Goal: Communication & Community: Answer question/provide support

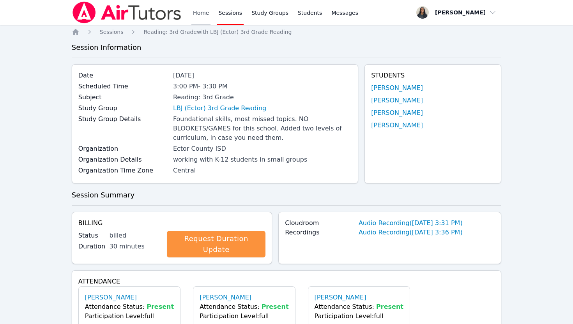
click at [197, 10] on link "Home" at bounding box center [200, 12] width 19 height 25
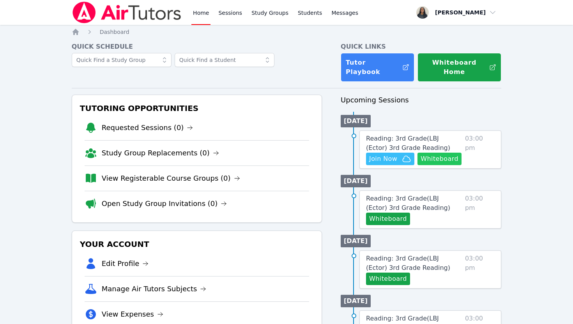
click at [433, 153] on button "Whiteboard" at bounding box center [440, 159] width 44 height 12
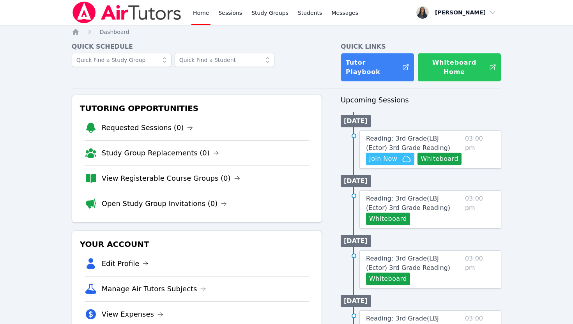
click at [434, 60] on button "Whiteboard Home" at bounding box center [460, 67] width 84 height 29
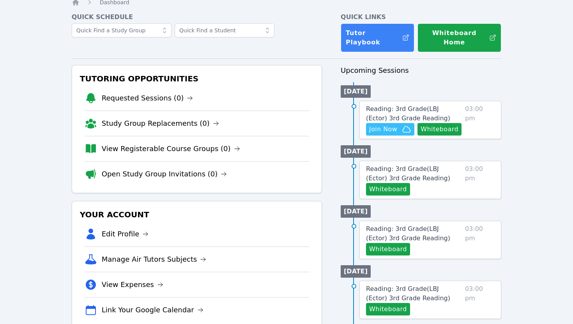
scroll to position [39, 0]
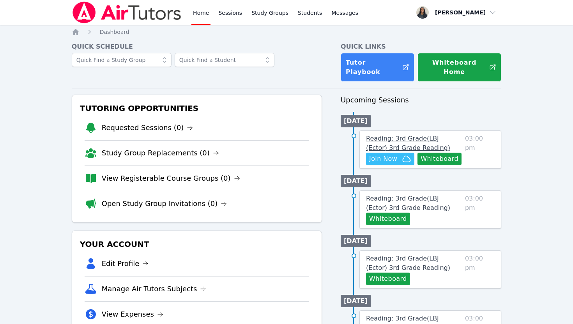
click at [423, 135] on span "Reading: 3rd Grade ( LBJ (Ector) 3rd Grade Reading )" at bounding box center [408, 143] width 84 height 17
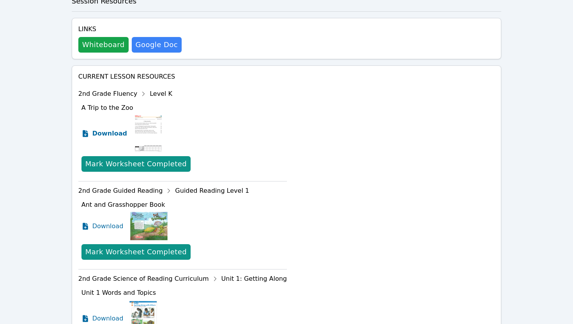
scroll to position [516, 0]
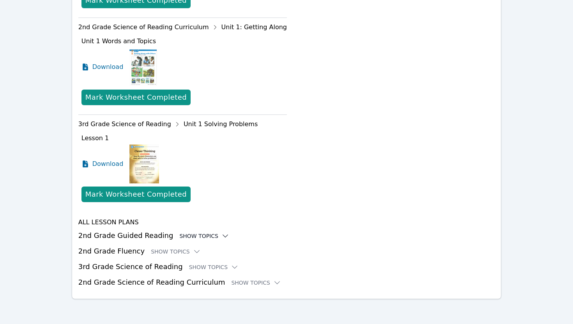
click at [221, 238] on icon at bounding box center [225, 236] width 8 height 8
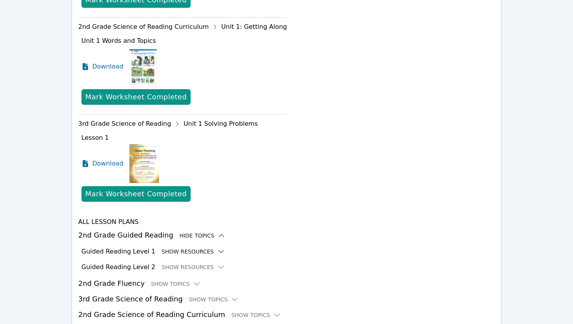
scroll to position [549, 0]
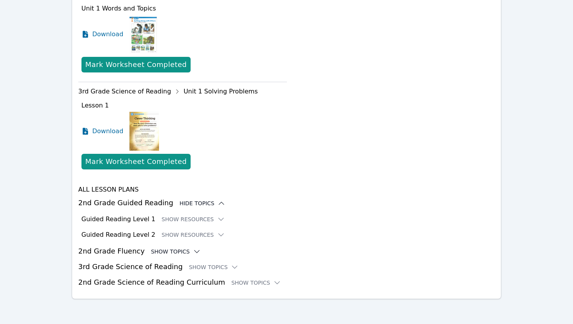
click at [193, 253] on icon at bounding box center [197, 252] width 8 height 8
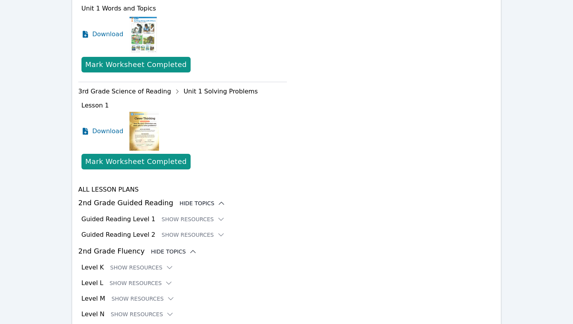
scroll to position [601, 0]
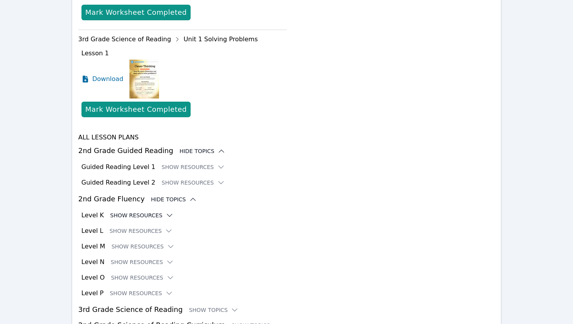
click at [168, 214] on icon at bounding box center [170, 216] width 8 height 8
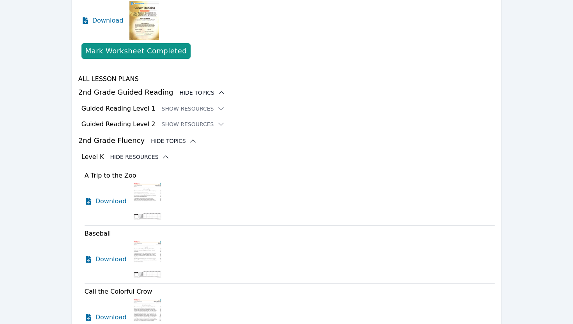
scroll to position [670, 0]
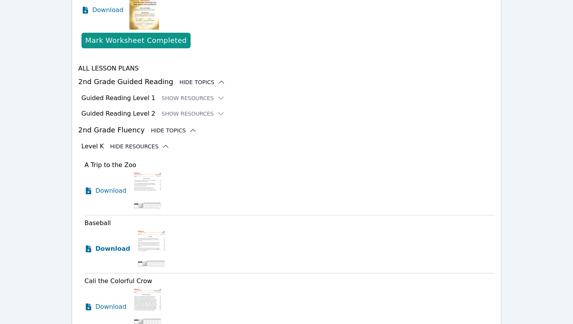
click at [107, 248] on span "Download" at bounding box center [113, 248] width 35 height 9
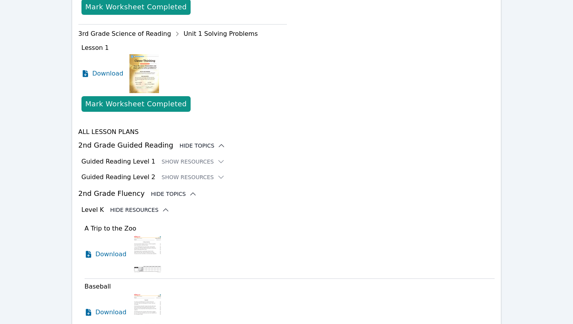
scroll to position [569, 0]
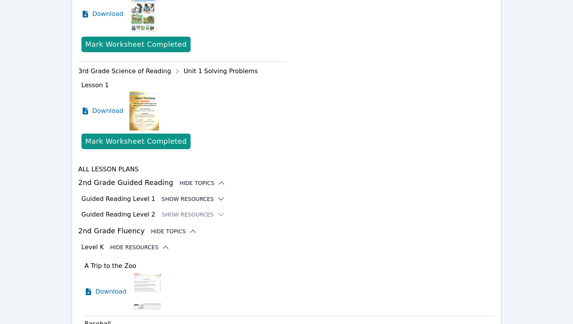
click at [217, 200] on icon at bounding box center [221, 199] width 8 height 8
click at [218, 199] on icon at bounding box center [220, 199] width 5 height 2
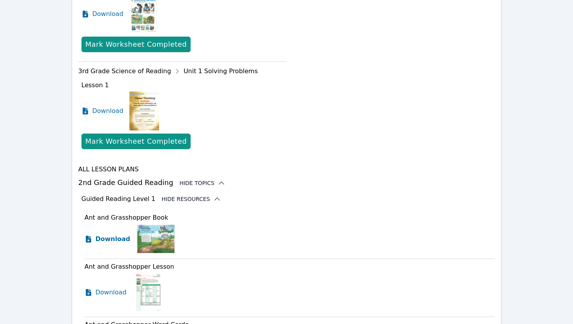
click at [104, 239] on span "Download" at bounding box center [113, 239] width 35 height 9
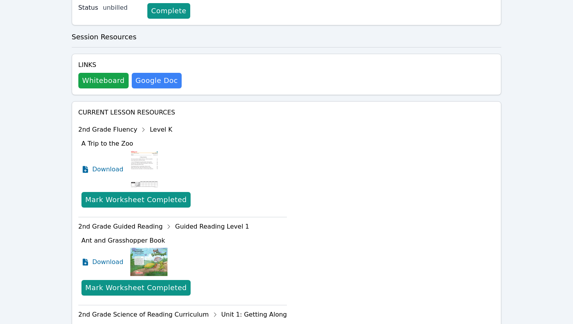
scroll to position [0, 0]
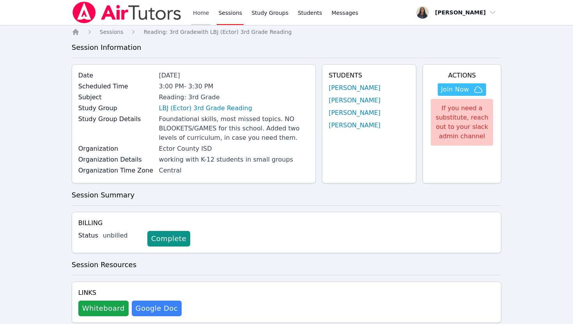
click at [192, 16] on link "Home" at bounding box center [200, 12] width 19 height 25
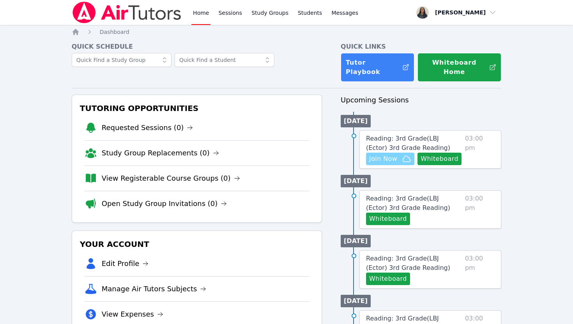
click at [385, 154] on span "Join Now" at bounding box center [383, 158] width 28 height 9
click at [385, 135] on span "Reading: 3rd Grade ( LBJ (Ector) 3rd Grade Reading )" at bounding box center [408, 143] width 84 height 17
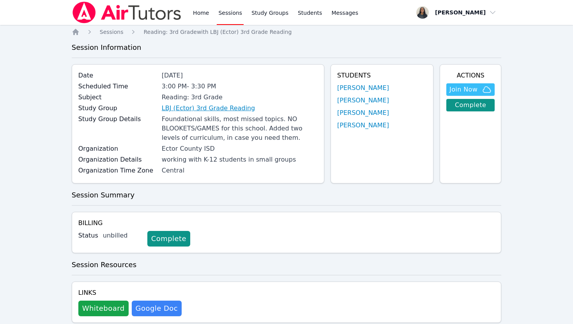
click at [235, 109] on link "LBJ (Ector) 3rd Grade Reading" at bounding box center [208, 108] width 93 height 9
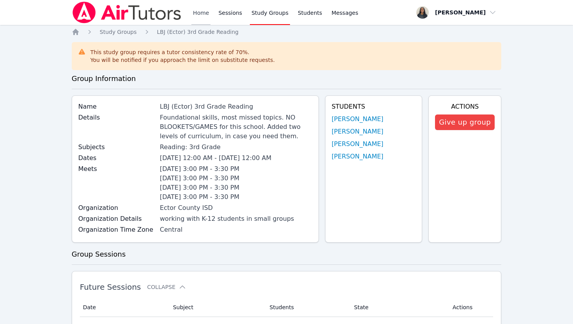
click at [205, 18] on link "Home" at bounding box center [200, 12] width 19 height 25
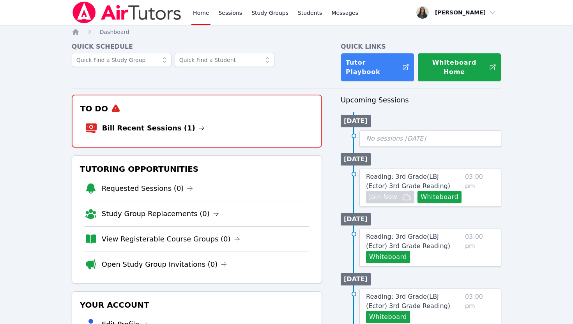
click at [152, 123] on link "Bill Recent Sessions (1)" at bounding box center [153, 128] width 103 height 11
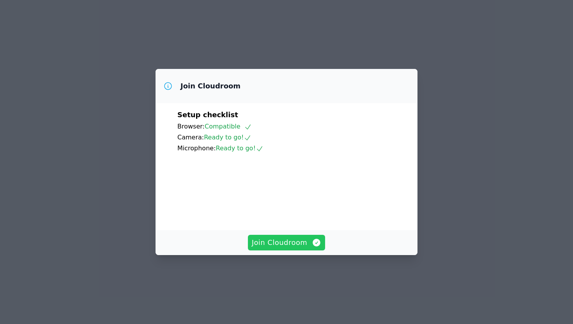
click at [302, 248] on span "Join Cloudroom" at bounding box center [287, 242] width 70 height 11
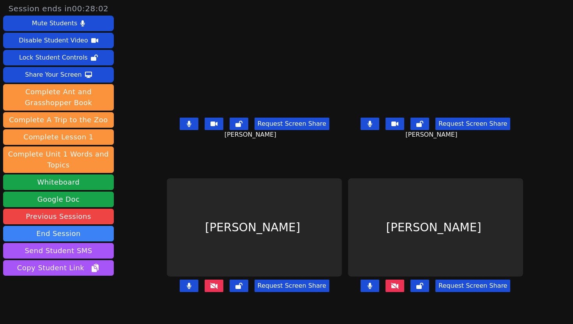
click at [210, 289] on icon at bounding box center [214, 286] width 8 height 6
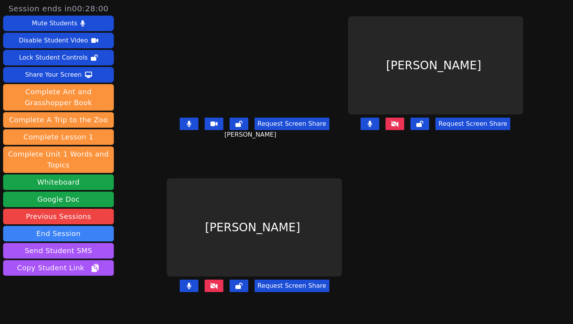
click at [399, 127] on icon at bounding box center [395, 124] width 8 height 6
click at [205, 292] on button at bounding box center [214, 286] width 19 height 12
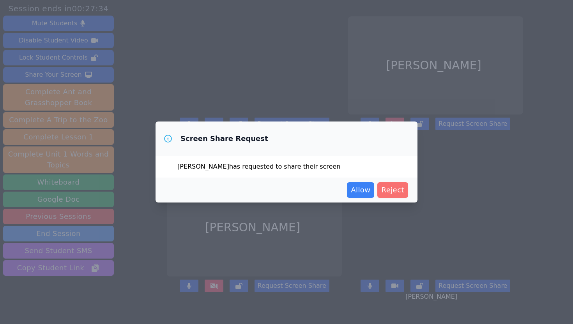
click at [393, 191] on span "Reject" at bounding box center [392, 190] width 23 height 11
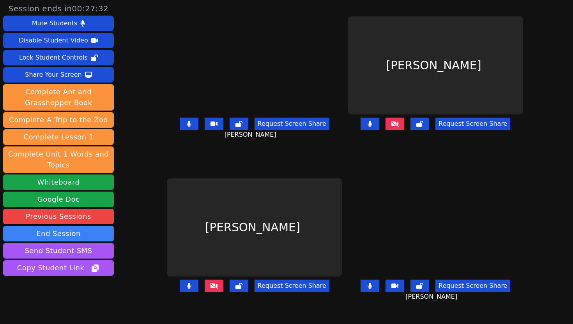
click at [404, 130] on button at bounding box center [395, 124] width 19 height 12
click at [205, 292] on button at bounding box center [214, 286] width 19 height 12
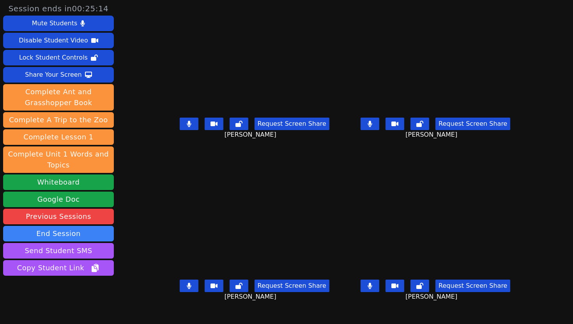
click at [180, 130] on button at bounding box center [189, 124] width 19 height 12
click at [379, 130] on button at bounding box center [370, 124] width 19 height 12
click at [379, 292] on button at bounding box center [370, 286] width 19 height 12
click at [180, 292] on button at bounding box center [189, 286] width 19 height 12
click at [379, 130] on button at bounding box center [370, 124] width 19 height 12
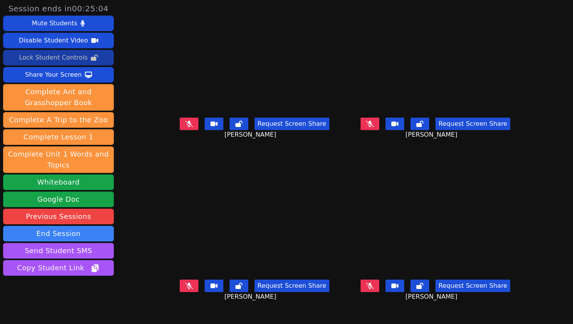
click at [80, 60] on div "Lock Student Controls" at bounding box center [53, 57] width 69 height 12
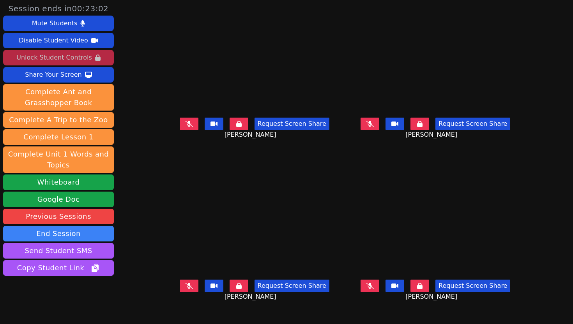
click at [41, 62] on div "Unlock Student Controls" at bounding box center [53, 57] width 75 height 12
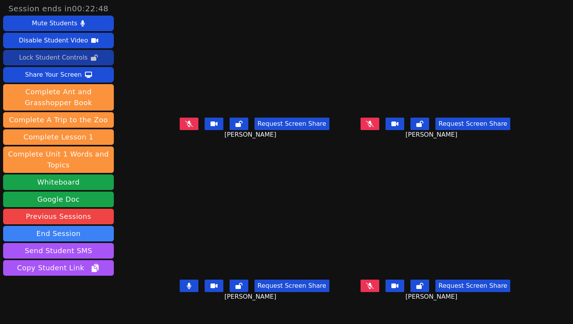
click at [180, 292] on button at bounding box center [189, 286] width 19 height 12
click at [73, 77] on div "Share Your Screen" at bounding box center [53, 75] width 57 height 12
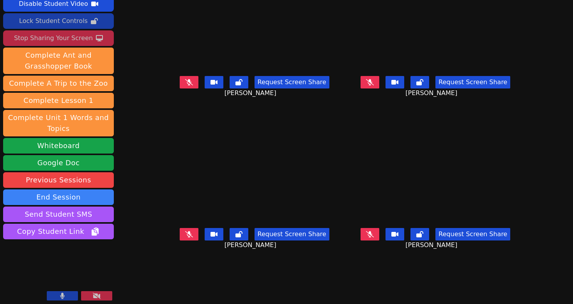
scroll to position [39, 0]
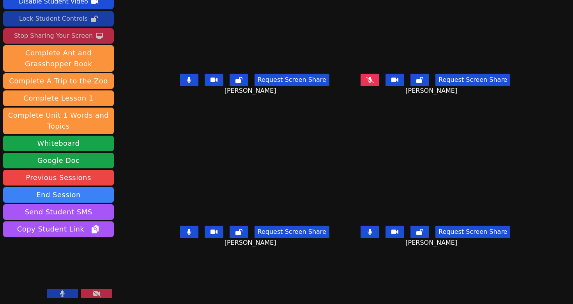
click at [372, 235] on icon at bounding box center [370, 232] width 5 height 6
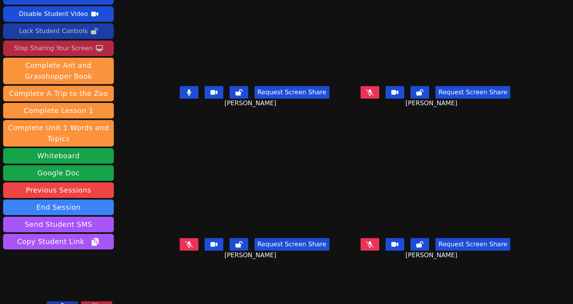
scroll to position [22, 0]
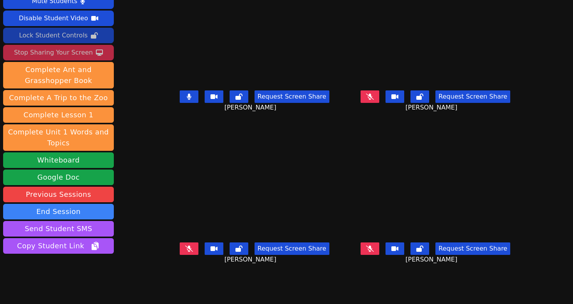
click at [187, 100] on icon at bounding box center [189, 97] width 4 height 6
click at [379, 103] on button at bounding box center [370, 96] width 19 height 12
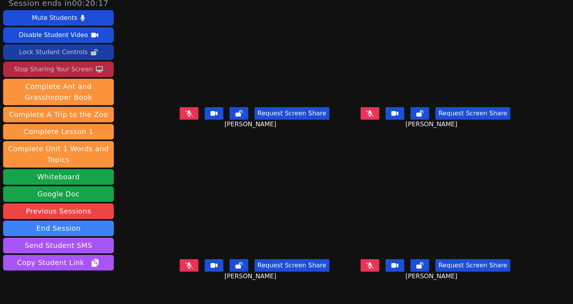
scroll to position [7, 0]
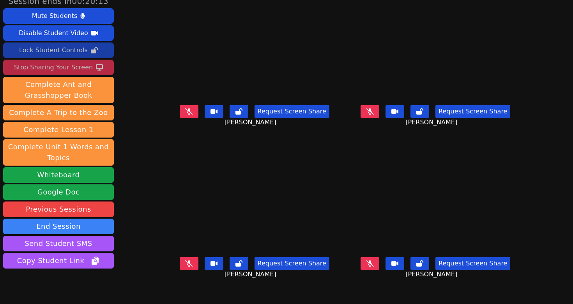
click at [379, 117] on button at bounding box center [370, 111] width 19 height 12
click at [180, 270] on button at bounding box center [189, 263] width 19 height 12
click at [372, 115] on icon at bounding box center [370, 111] width 4 height 6
click at [379, 270] on button at bounding box center [370, 263] width 19 height 12
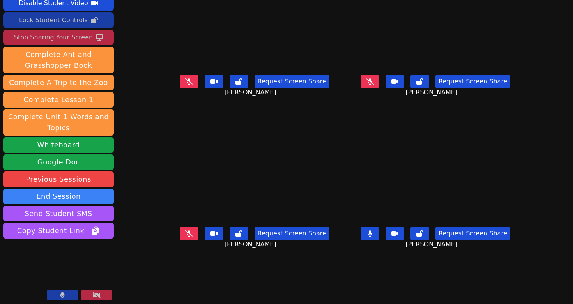
scroll to position [39, 0]
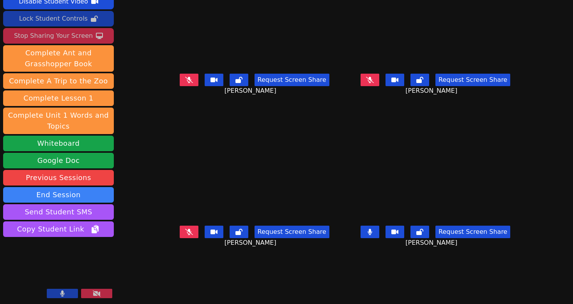
click at [372, 235] on icon at bounding box center [370, 232] width 4 height 6
click at [185, 83] on icon at bounding box center [189, 80] width 8 height 6
click at [174, 232] on div "Request Screen Share GISELLE SIBAJA GARCIA" at bounding box center [254, 238] width 175 height 31
click at [174, 247] on div "Request Screen Share GISELLE SIBAJA GARCIA" at bounding box center [254, 238] width 175 height 31
click at [180, 238] on button at bounding box center [189, 232] width 19 height 12
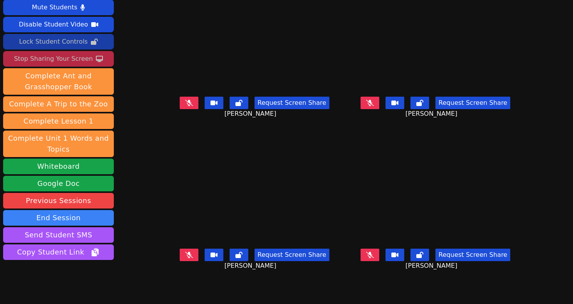
scroll to position [14, 0]
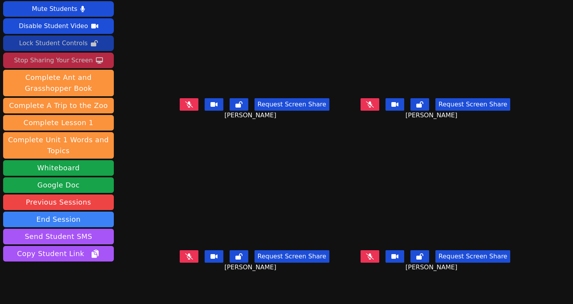
click at [379, 262] on button at bounding box center [370, 256] width 19 height 12
click at [379, 263] on button at bounding box center [370, 256] width 19 height 12
click at [180, 111] on button at bounding box center [189, 104] width 19 height 12
click at [379, 111] on button at bounding box center [370, 104] width 19 height 12
click at [180, 111] on button at bounding box center [189, 104] width 19 height 12
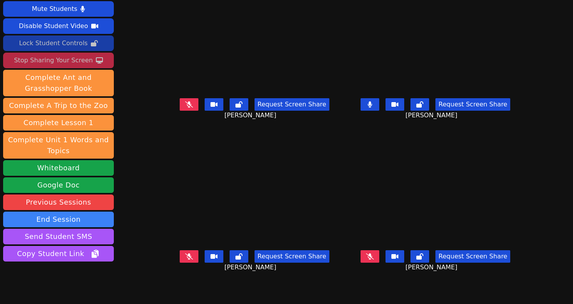
click at [372, 108] on icon at bounding box center [370, 104] width 5 height 6
click at [180, 111] on button at bounding box center [189, 104] width 19 height 12
click at [379, 259] on button at bounding box center [370, 256] width 19 height 12
click at [374, 108] on icon at bounding box center [370, 104] width 8 height 6
click at [379, 111] on button at bounding box center [370, 104] width 19 height 12
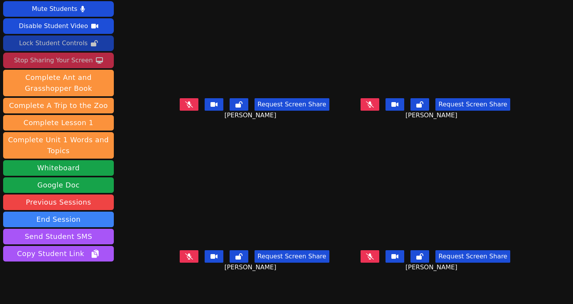
click at [180, 111] on button at bounding box center [189, 104] width 19 height 12
click at [379, 111] on button at bounding box center [370, 104] width 19 height 12
click at [379, 263] on button at bounding box center [370, 256] width 19 height 12
click at [185, 260] on icon at bounding box center [189, 256] width 8 height 6
click at [180, 111] on button at bounding box center [189, 104] width 19 height 12
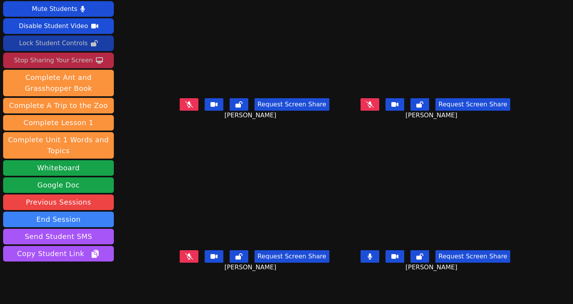
click at [379, 259] on button at bounding box center [370, 256] width 19 height 12
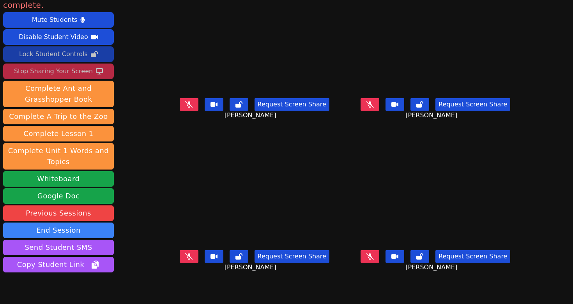
click at [185, 260] on icon at bounding box center [189, 256] width 8 height 6
click at [374, 108] on icon at bounding box center [370, 104] width 8 height 6
click at [379, 109] on button at bounding box center [370, 104] width 19 height 12
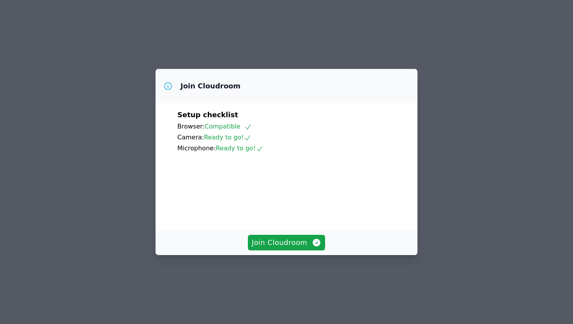
click at [443, 56] on div "Join Cloudroom Setup checklist Browser: Compatible Camera: Ready to go! Microph…" at bounding box center [286, 162] width 573 height 324
